Goal: Navigation & Orientation: Find specific page/section

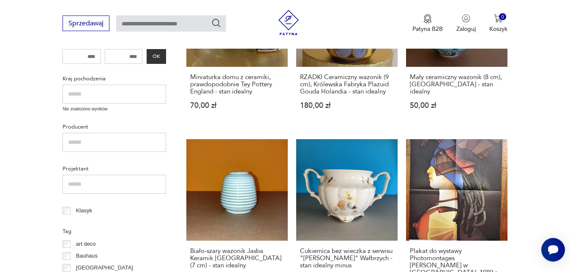
scroll to position [41, 0]
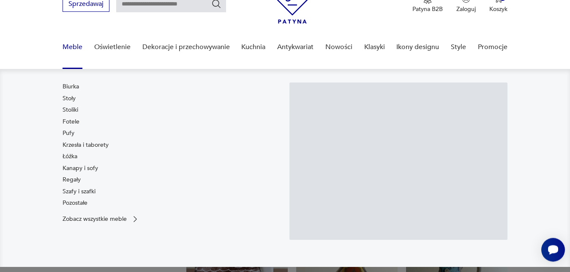
click at [74, 48] on link "Meble" at bounding box center [72, 47] width 20 height 33
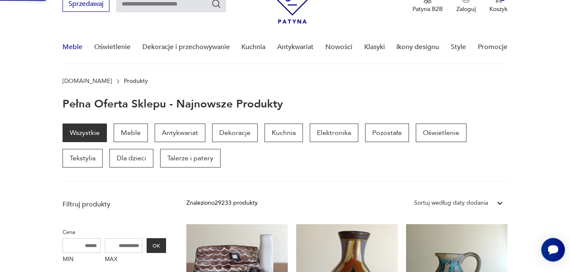
scroll to position [41, 0]
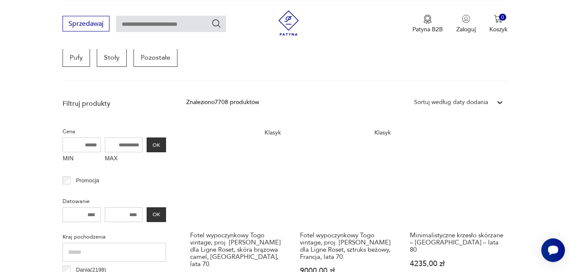
scroll to position [343, 0]
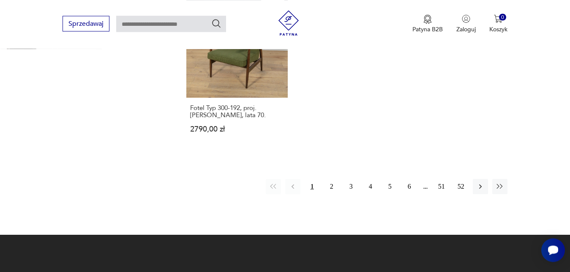
scroll to position [1344, 0]
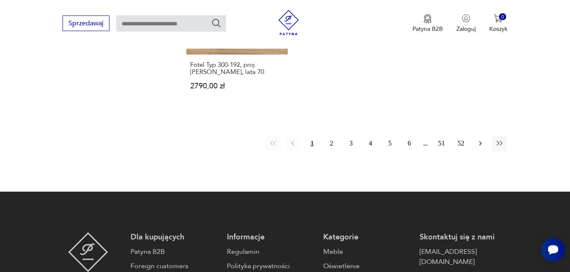
click at [478, 139] on icon "button" at bounding box center [480, 143] width 8 height 8
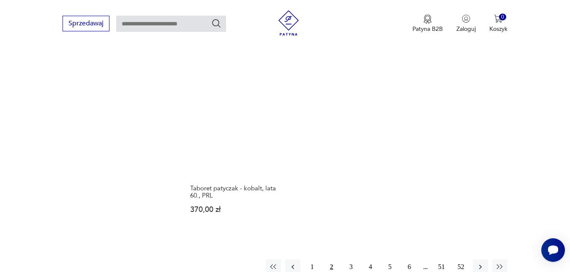
scroll to position [1215, 0]
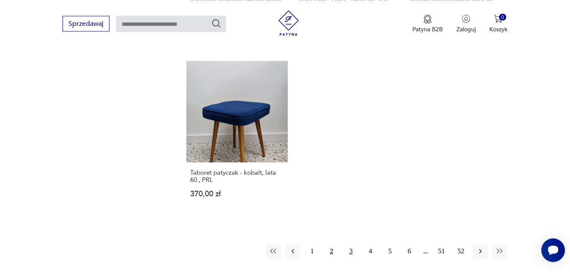
click at [353, 243] on button "3" at bounding box center [350, 250] width 15 height 15
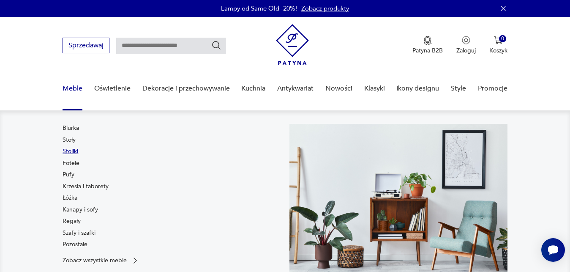
click at [70, 151] on link "Stoliki" at bounding box center [70, 151] width 16 height 8
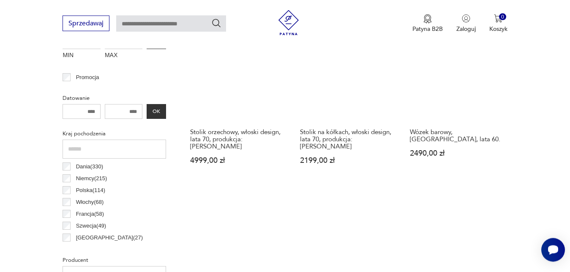
scroll to position [397, 0]
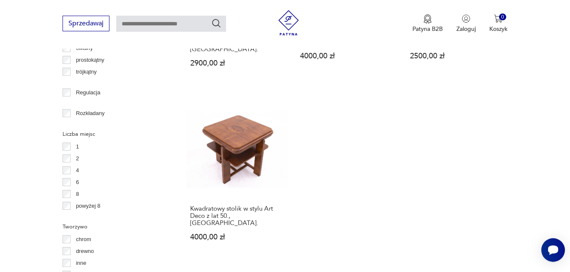
scroll to position [1172, 0]
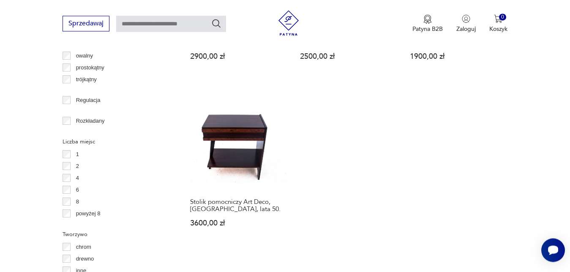
scroll to position [1172, 0]
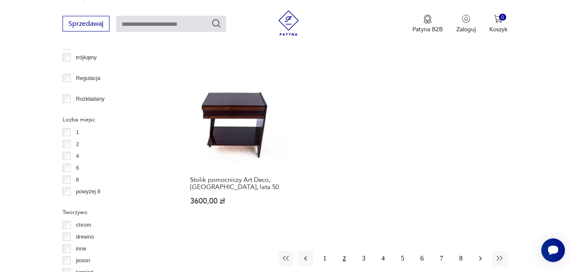
click at [477, 254] on icon "button" at bounding box center [480, 258] width 8 height 8
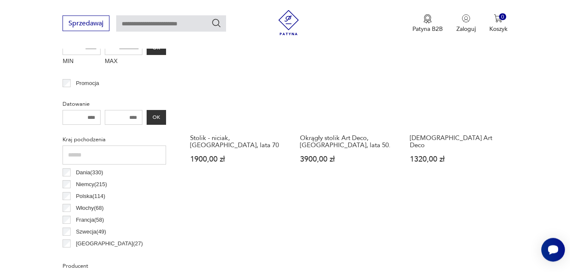
scroll to position [181, 0]
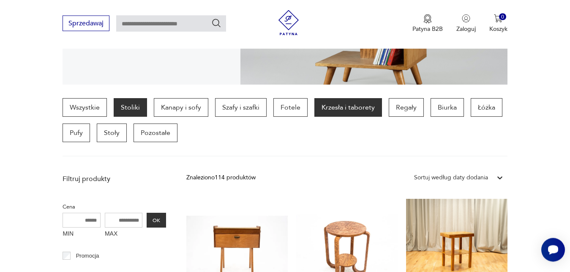
click at [350, 109] on p "Krzesła i taborety" at bounding box center [348, 107] width 68 height 19
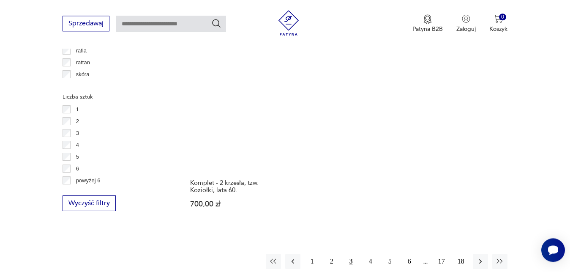
scroll to position [1215, 0]
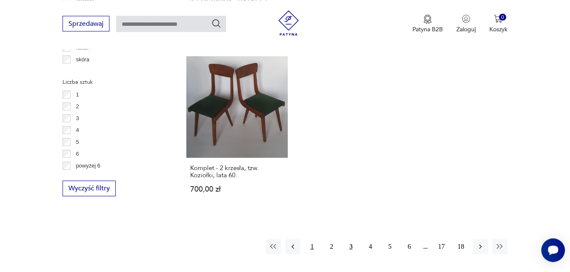
click at [312, 239] on button "1" at bounding box center [311, 246] width 15 height 15
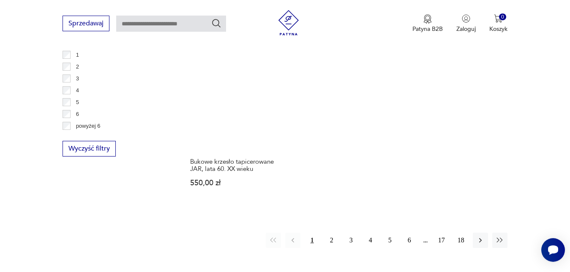
scroll to position [1301, 0]
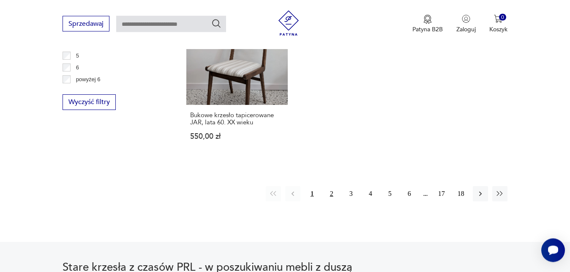
click at [331, 186] on button "2" at bounding box center [331, 193] width 15 height 15
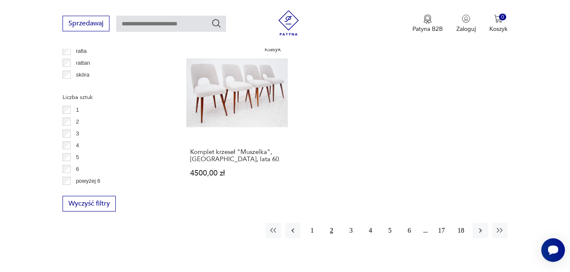
scroll to position [1215, 0]
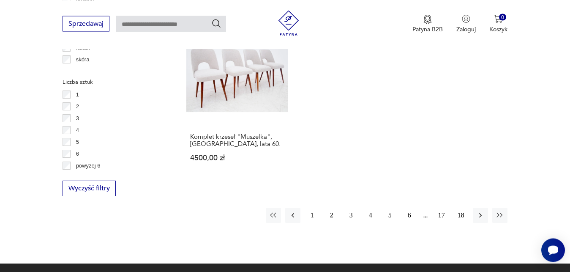
click at [370, 207] on button "4" at bounding box center [370, 214] width 15 height 15
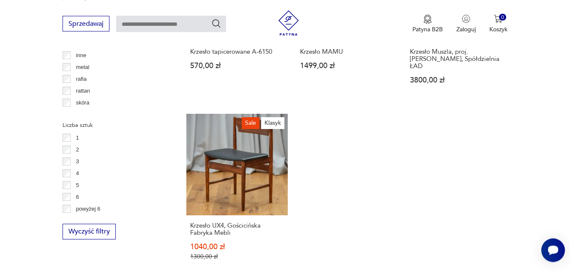
scroll to position [1301, 0]
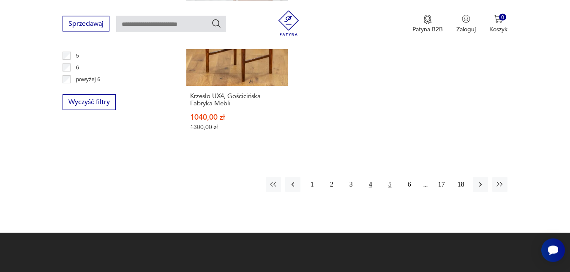
click at [389, 177] on button "5" at bounding box center [389, 184] width 15 height 15
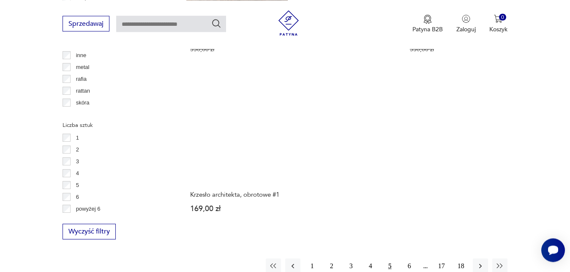
scroll to position [1301, 0]
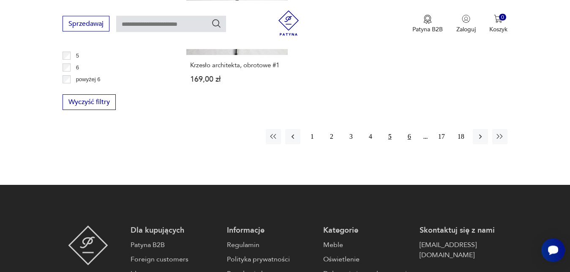
click at [410, 139] on button "6" at bounding box center [409, 136] width 15 height 15
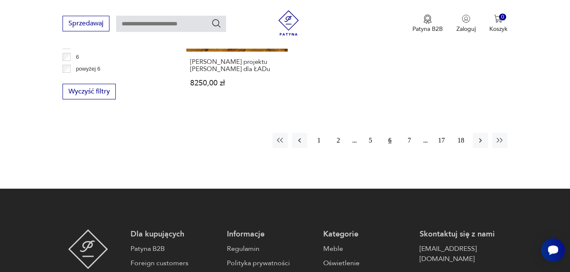
scroll to position [1345, 0]
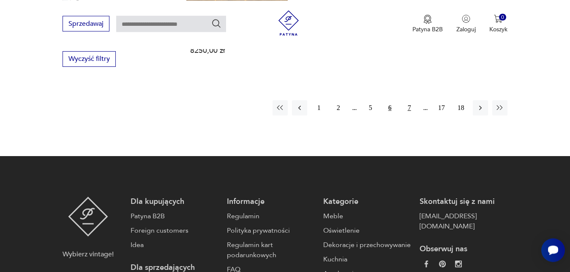
click at [410, 101] on button "7" at bounding box center [409, 107] width 15 height 15
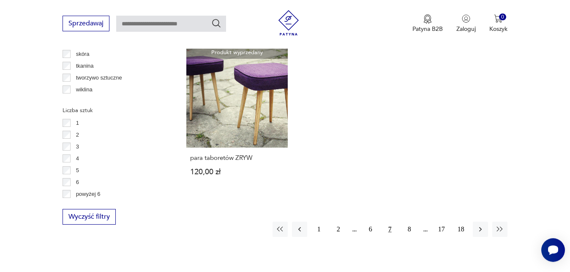
scroll to position [1258, 0]
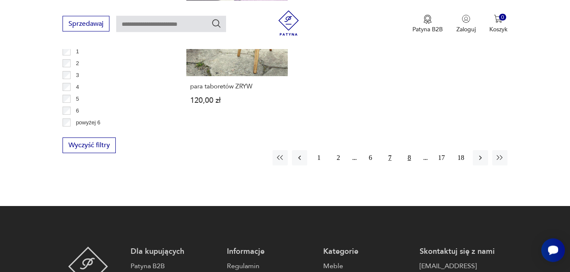
click at [408, 152] on button "8" at bounding box center [409, 157] width 15 height 15
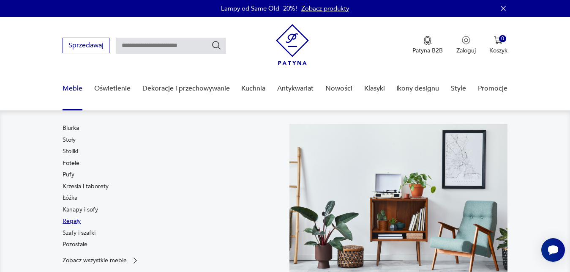
click at [72, 221] on link "Regały" at bounding box center [71, 221] width 18 height 8
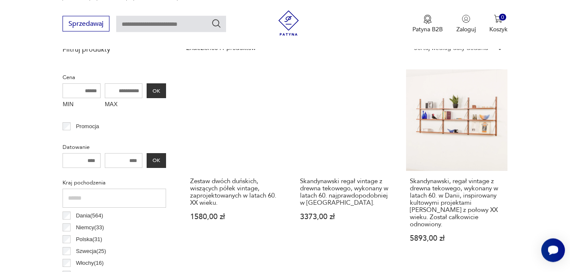
scroll to position [397, 0]
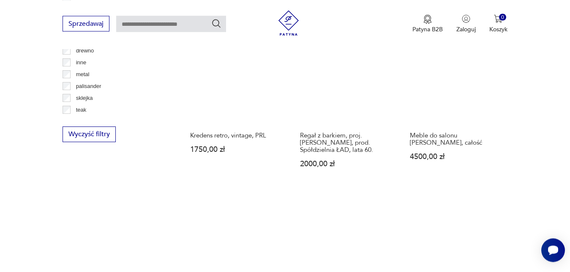
scroll to position [1172, 0]
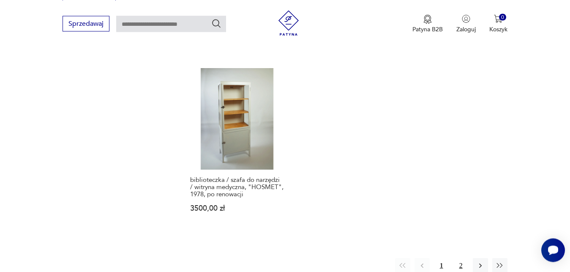
click at [460, 259] on button "2" at bounding box center [460, 265] width 15 height 15
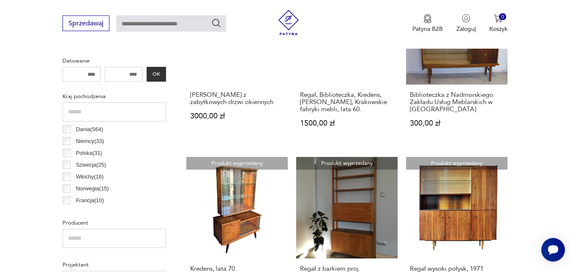
scroll to position [224, 0]
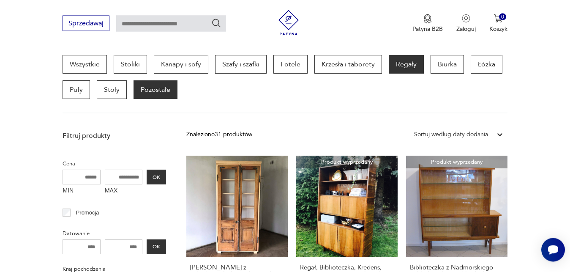
click at [155, 90] on p "Pozostałe" at bounding box center [155, 90] width 44 height 19
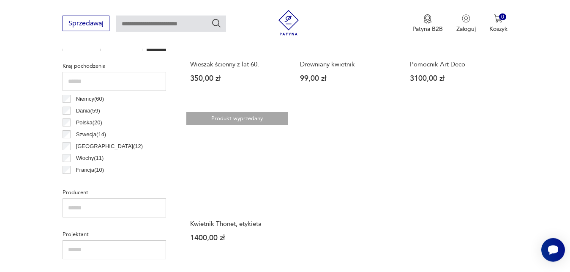
scroll to position [483, 0]
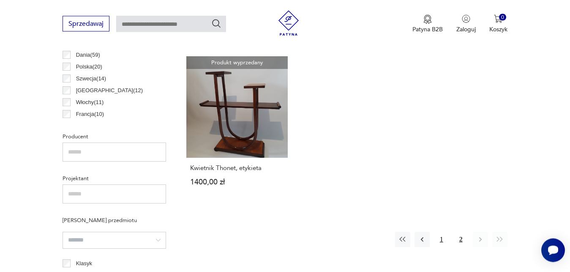
click at [439, 240] on button "1" at bounding box center [441, 238] width 15 height 15
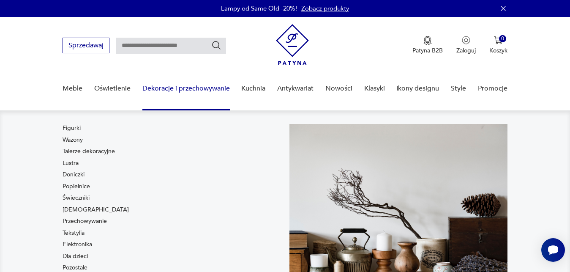
click at [179, 88] on link "Dekoracje i przechowywanie" at bounding box center [185, 88] width 87 height 33
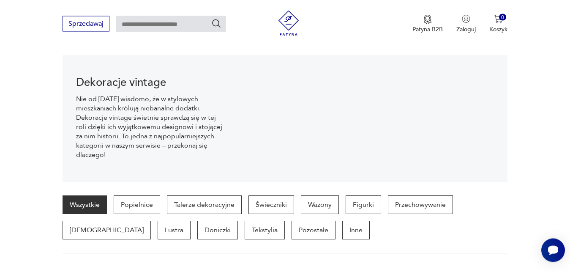
scroll to position [128, 0]
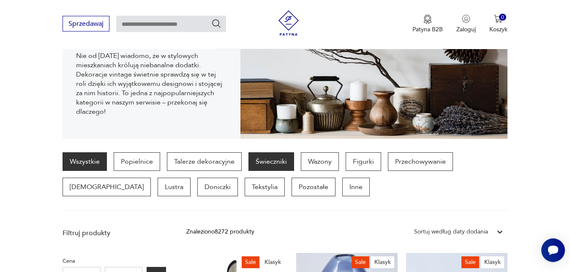
click at [263, 162] on p "Świeczniki" at bounding box center [271, 161] width 46 height 19
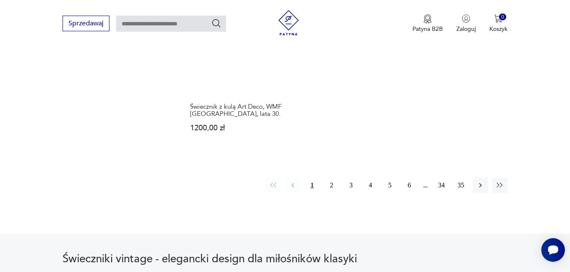
scroll to position [1258, 0]
